Goal: Task Accomplishment & Management: Use online tool/utility

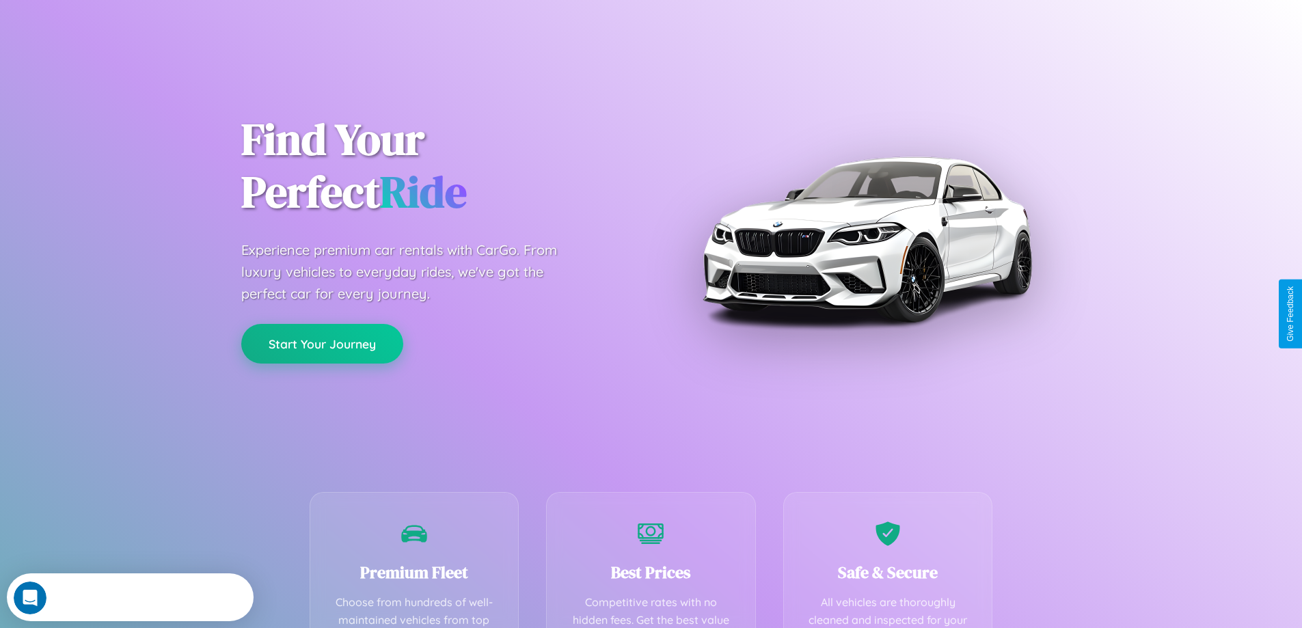
click at [322, 344] on button "Start Your Journey" at bounding box center [322, 344] width 162 height 40
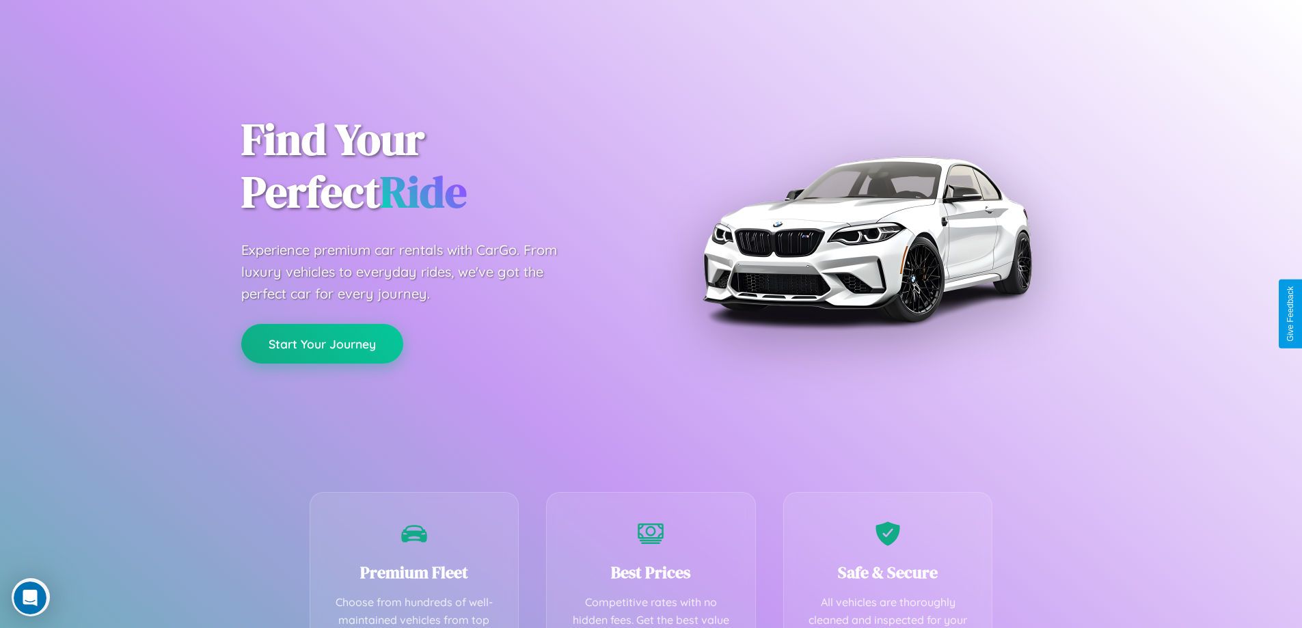
click at [322, 343] on button "Start Your Journey" at bounding box center [322, 344] width 162 height 40
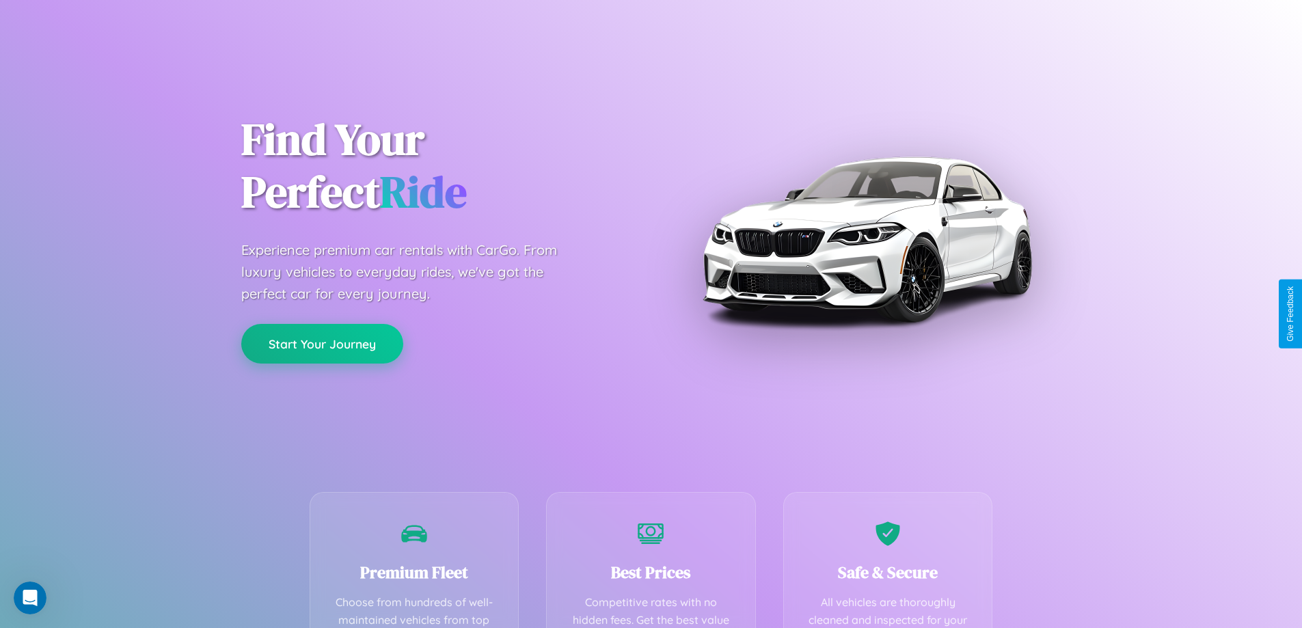
click at [322, 343] on button "Start Your Journey" at bounding box center [322, 344] width 162 height 40
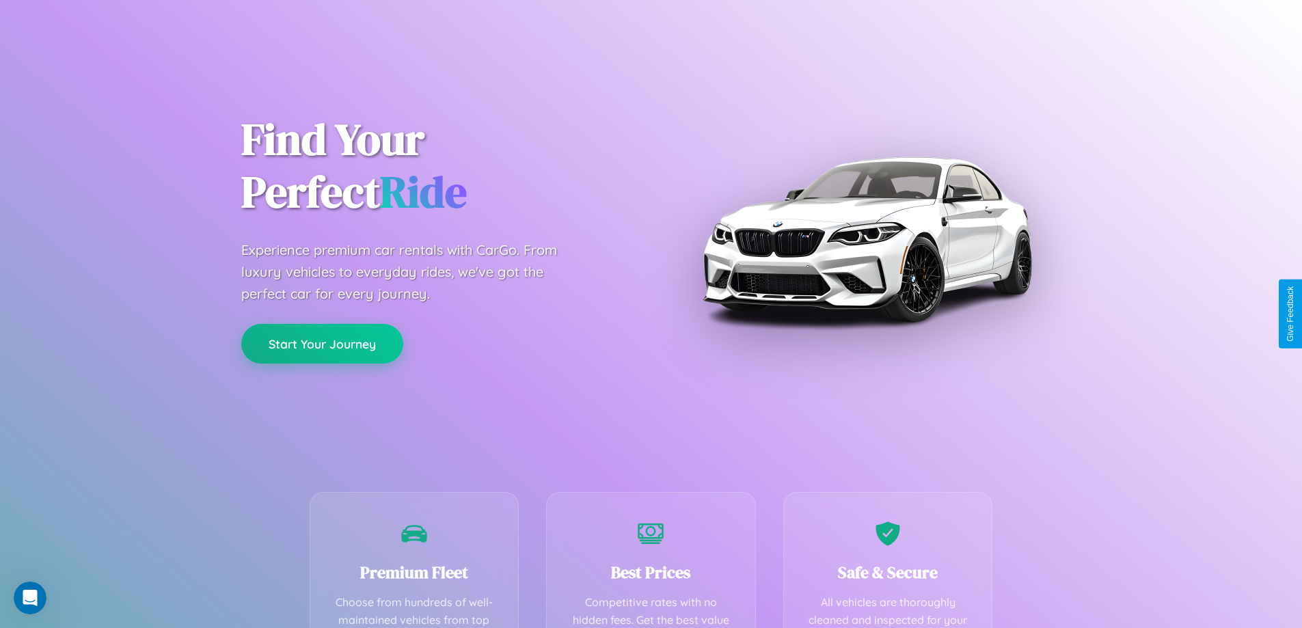
click at [322, 343] on button "Start Your Journey" at bounding box center [322, 344] width 162 height 40
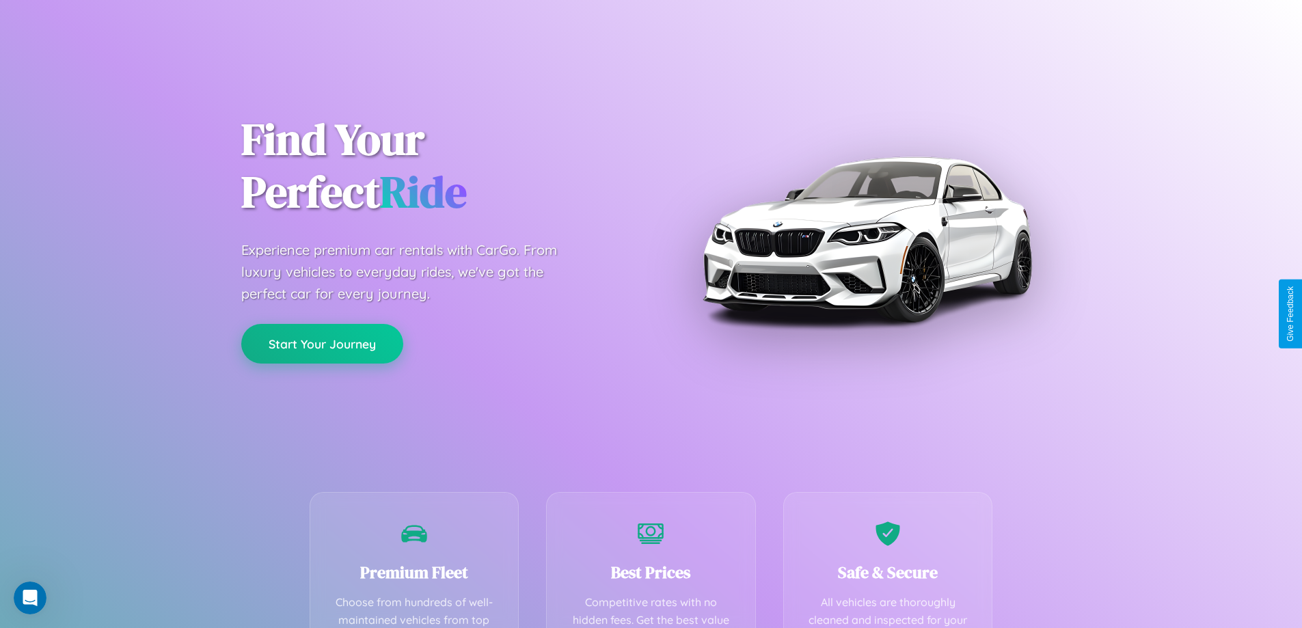
click at [322, 343] on button "Start Your Journey" at bounding box center [322, 344] width 162 height 40
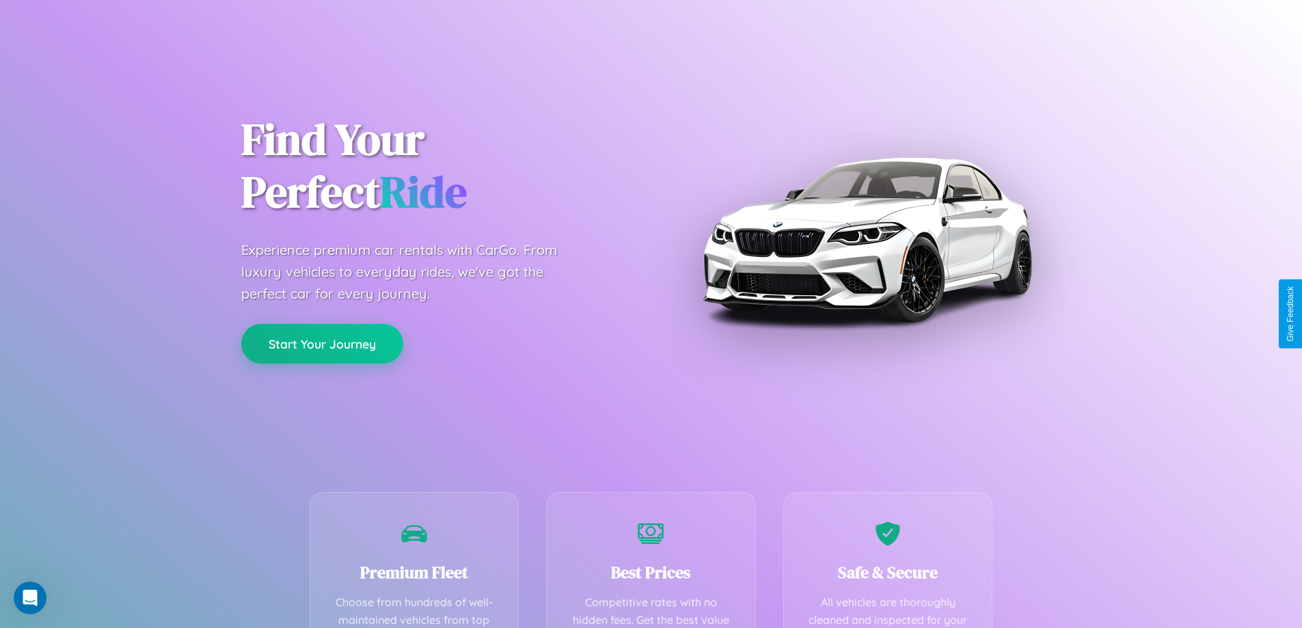
click at [322, 343] on button "Start Your Journey" at bounding box center [322, 344] width 162 height 40
